Goal: Transaction & Acquisition: Purchase product/service

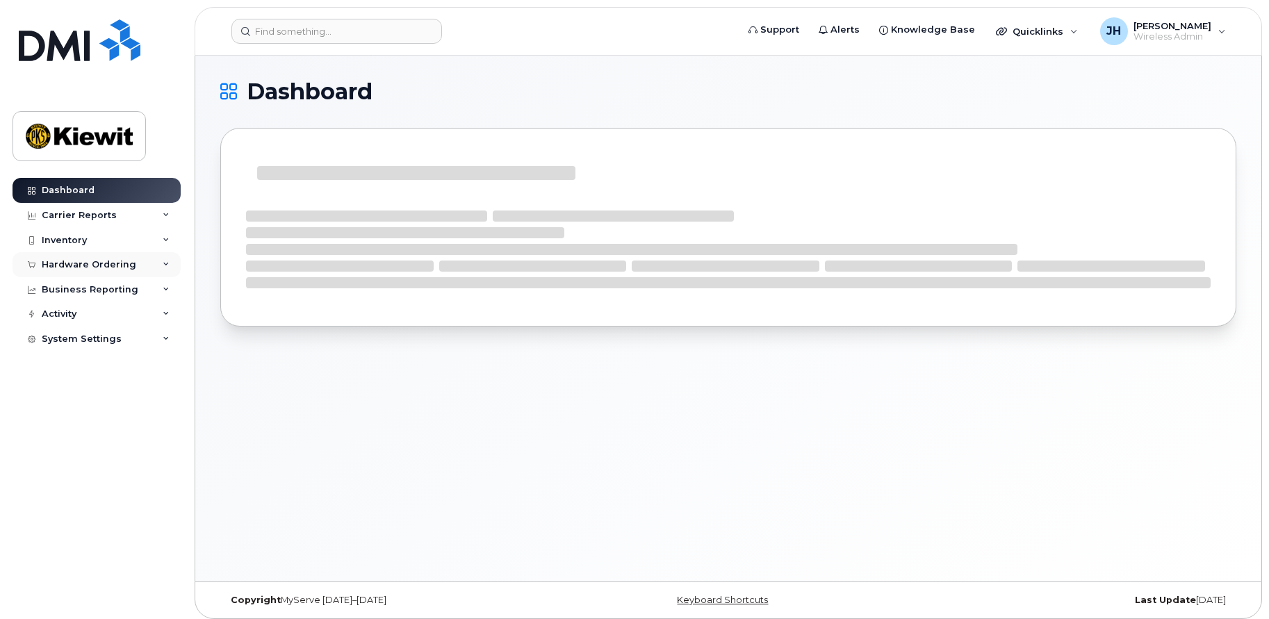
click at [94, 265] on div "Hardware Ordering" at bounding box center [89, 264] width 95 height 11
click at [80, 317] on link "Orders" at bounding box center [109, 317] width 144 height 26
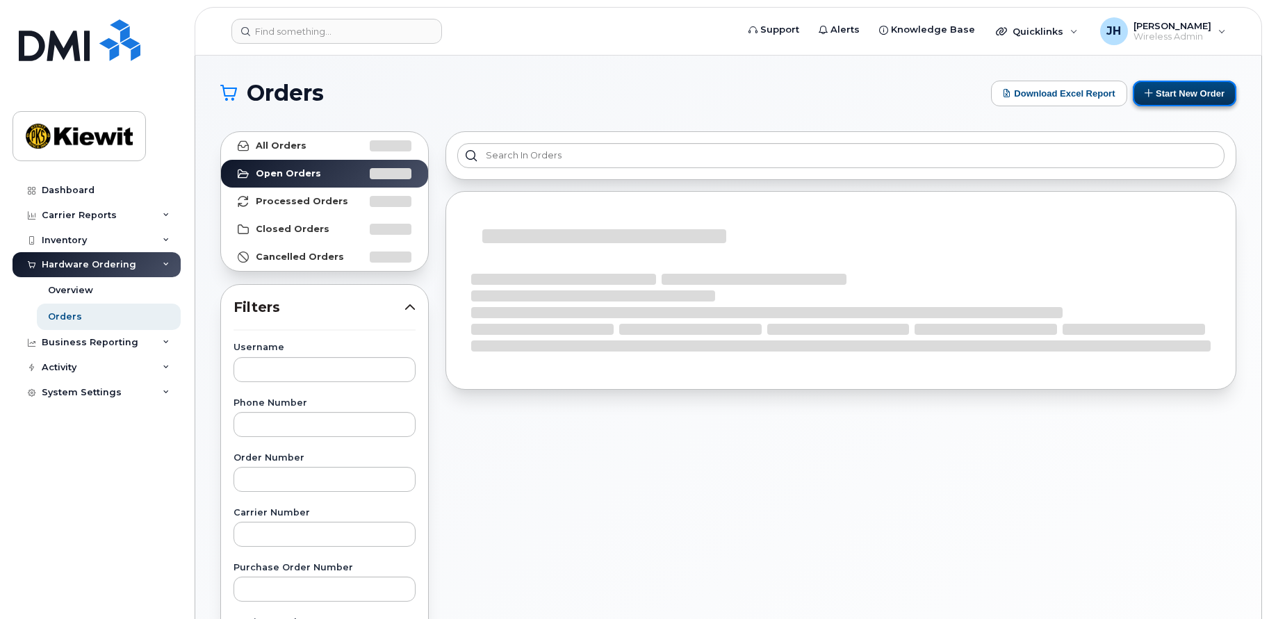
click at [1195, 85] on button "Start New Order" at bounding box center [1185, 94] width 104 height 26
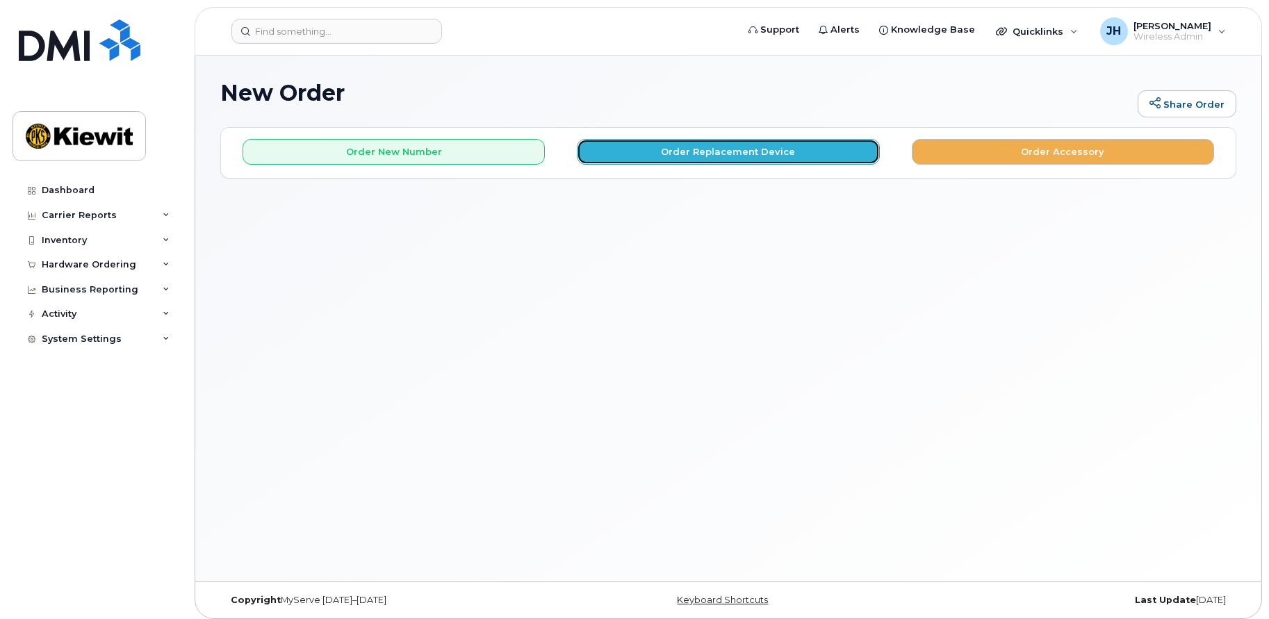
click at [698, 159] on button "Order Replacement Device" at bounding box center [728, 152] width 302 height 26
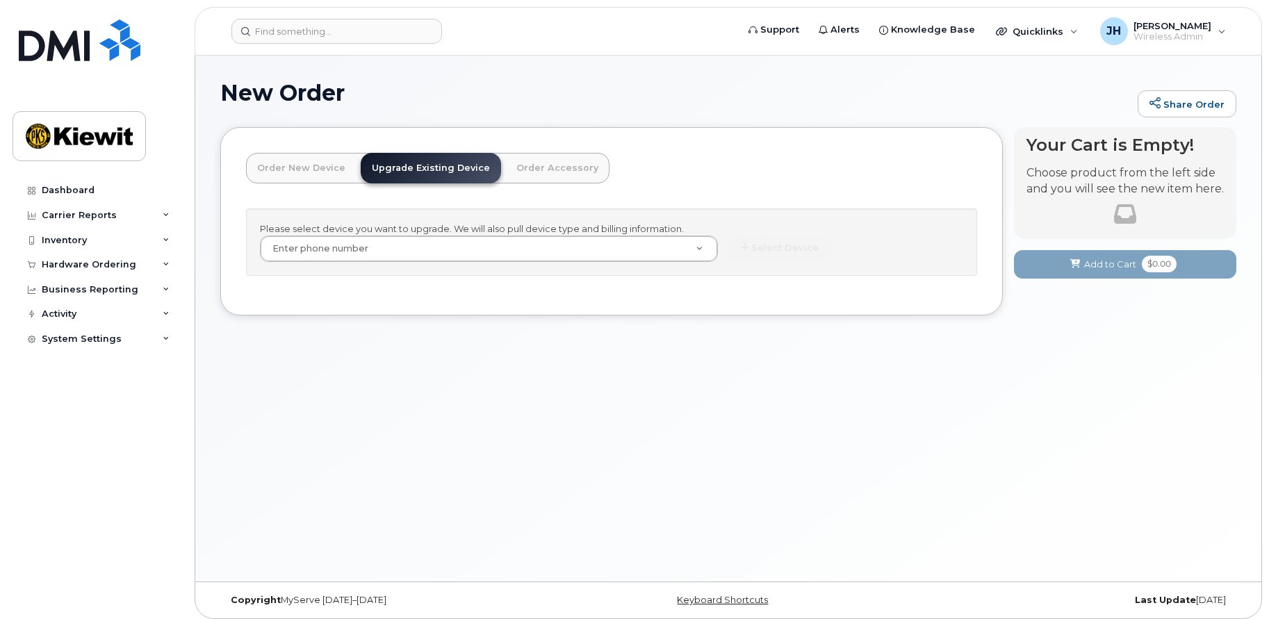
click at [572, 456] on div "New Order Share Order × Share This Order If you want to allow others to create …" at bounding box center [728, 319] width 1066 height 526
click at [320, 42] on input at bounding box center [336, 31] width 211 height 25
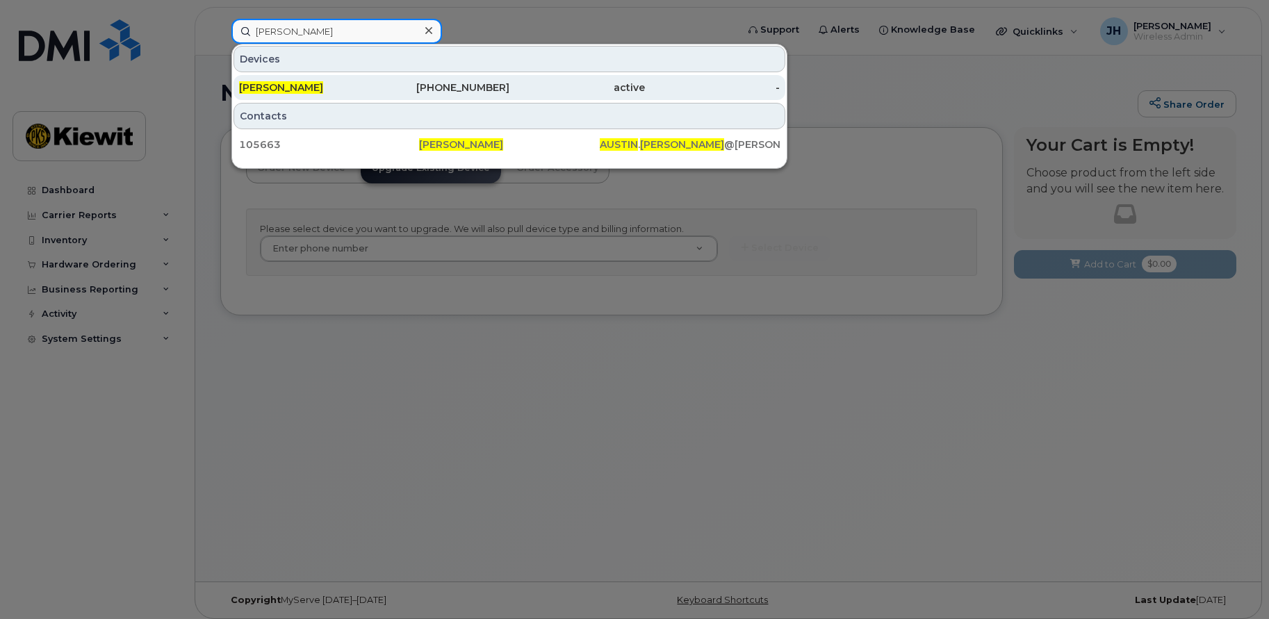
type input "austin lackey"
click at [289, 87] on span "[PERSON_NAME]" at bounding box center [281, 87] width 84 height 13
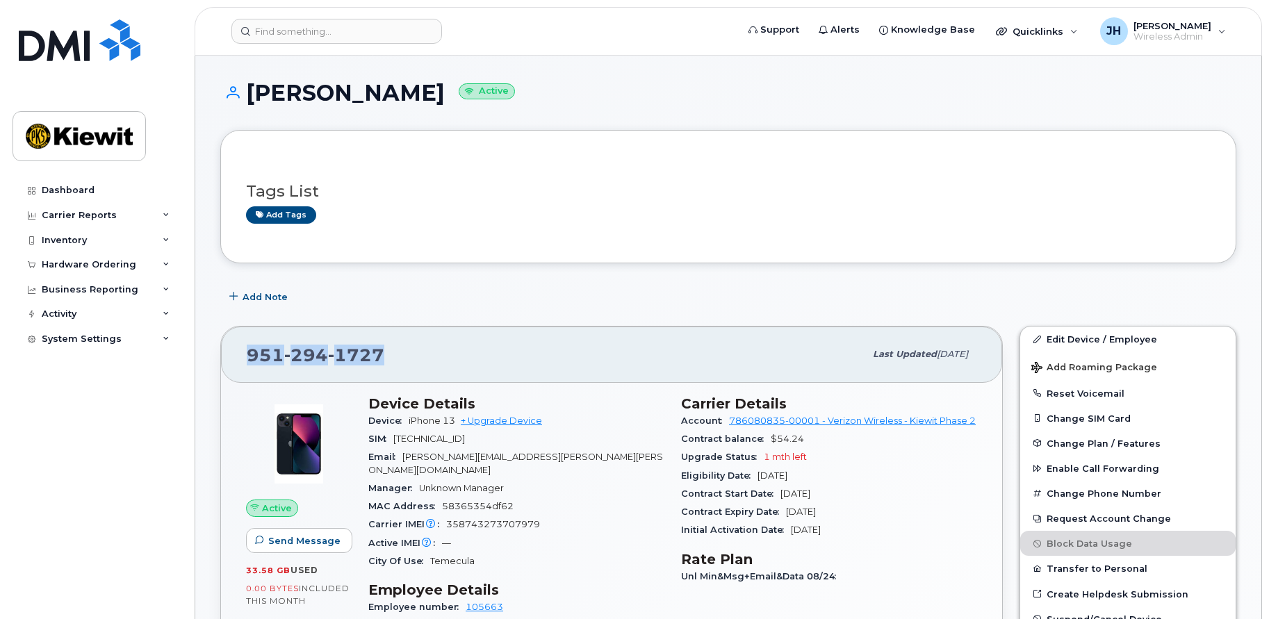
drag, startPoint x: 402, startPoint y: 358, endPoint x: 245, endPoint y: 347, distance: 156.8
click at [245, 347] on div "951 294 1727 Last updated Sep 06, 2025" at bounding box center [611, 355] width 781 height 56
copy span "951 294 1727"
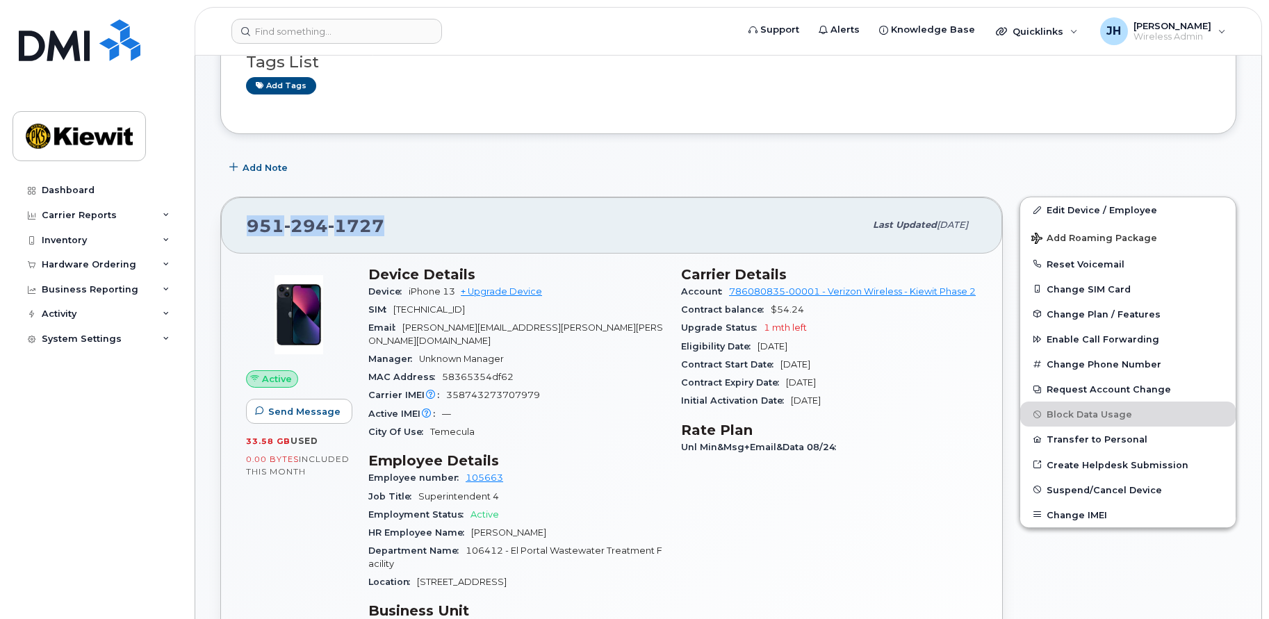
scroll to position [348, 0]
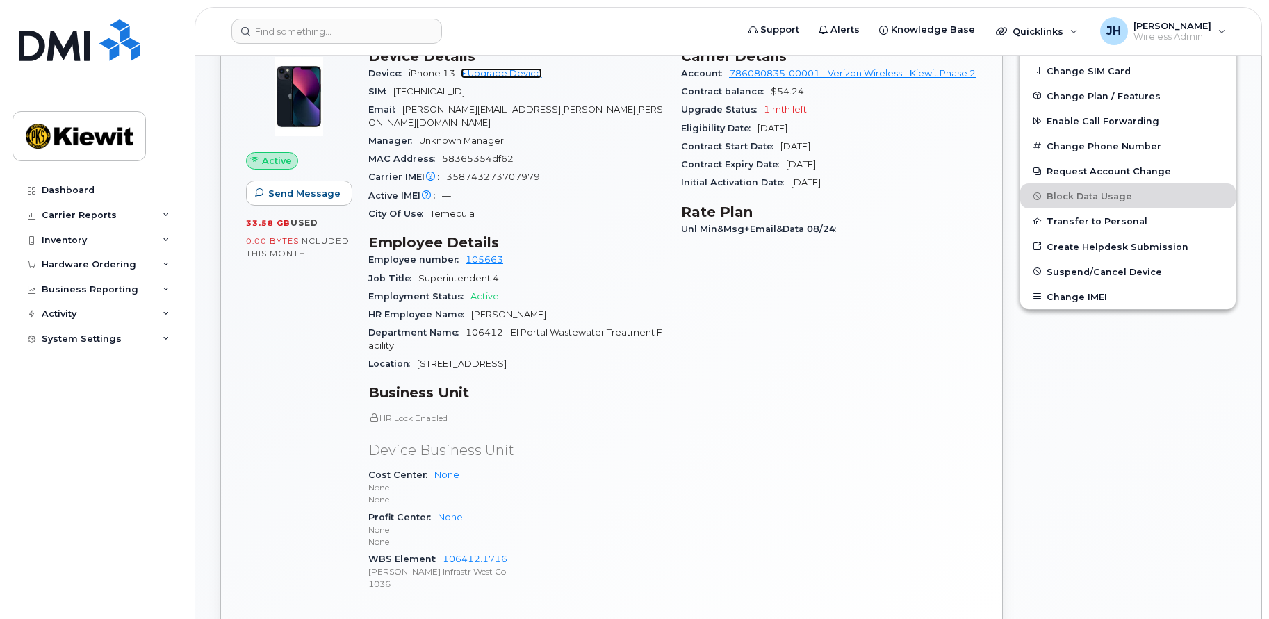
click at [515, 73] on link "+ Upgrade Device" at bounding box center [501, 73] width 81 height 10
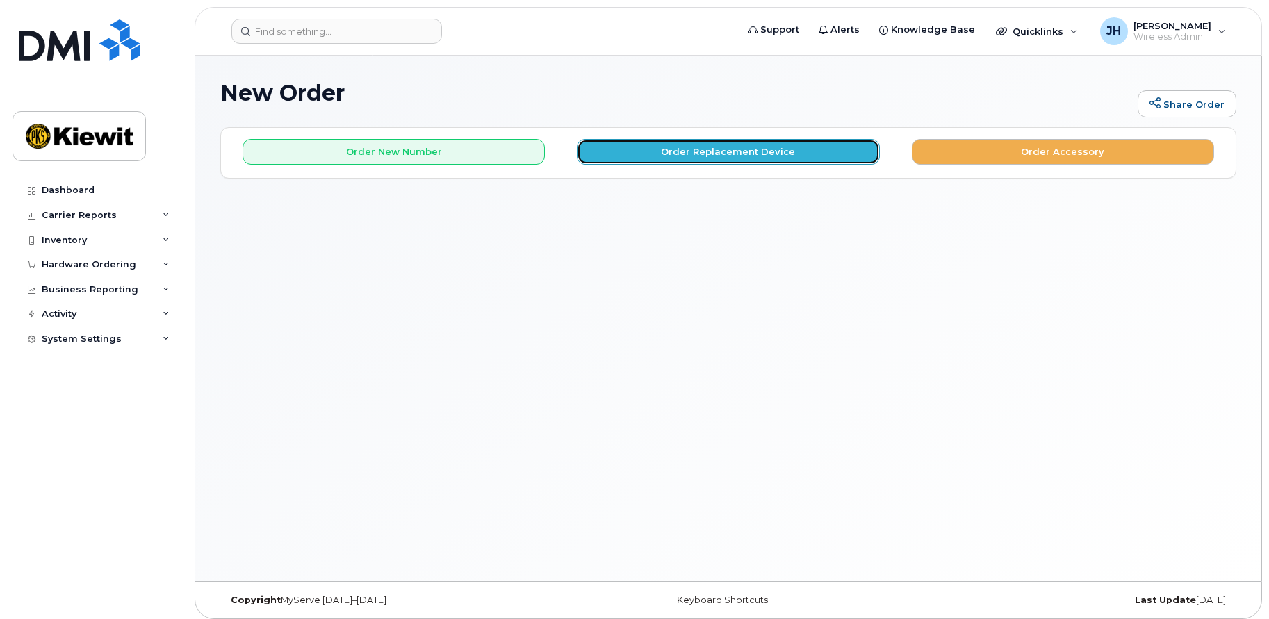
click at [720, 154] on button "Order Replacement Device" at bounding box center [728, 152] width 302 height 26
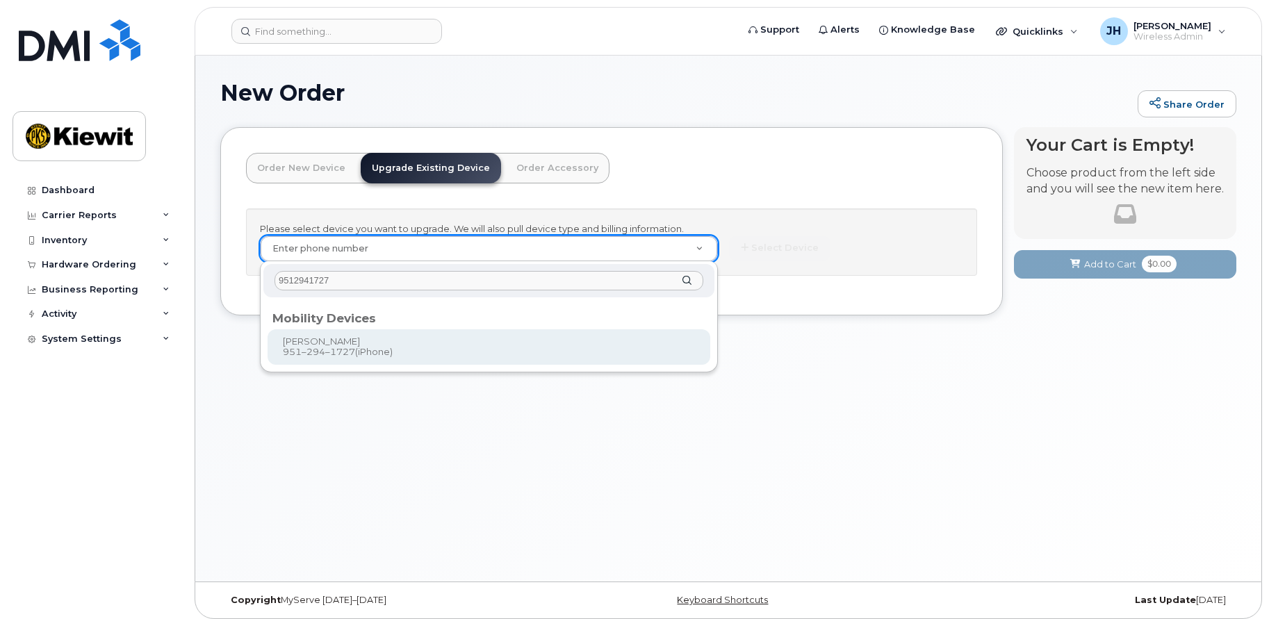
type input "9512941727"
type input "1174693"
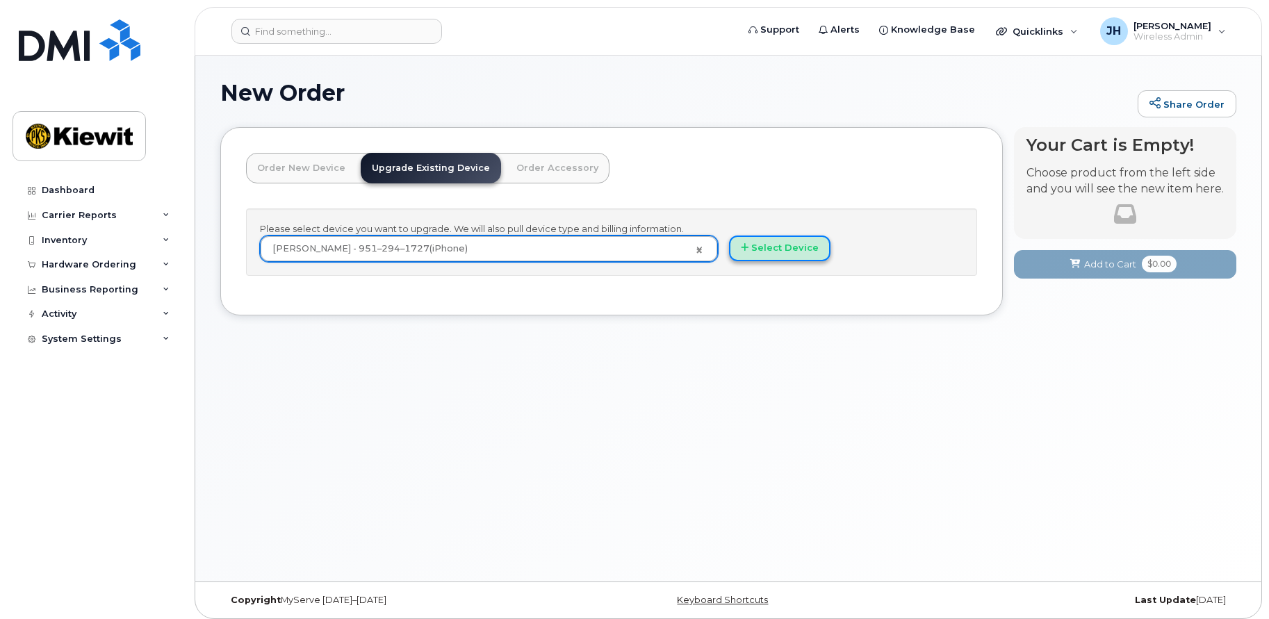
click at [788, 243] on button "Select Device" at bounding box center [779, 249] width 101 height 26
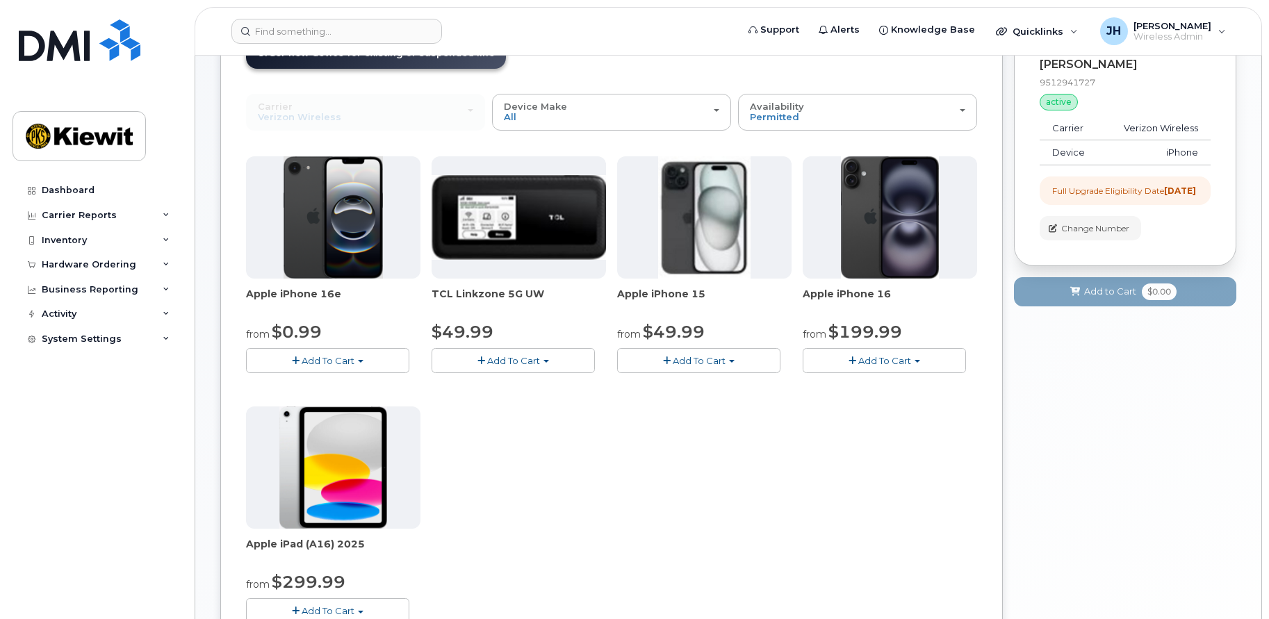
scroll to position [139, 0]
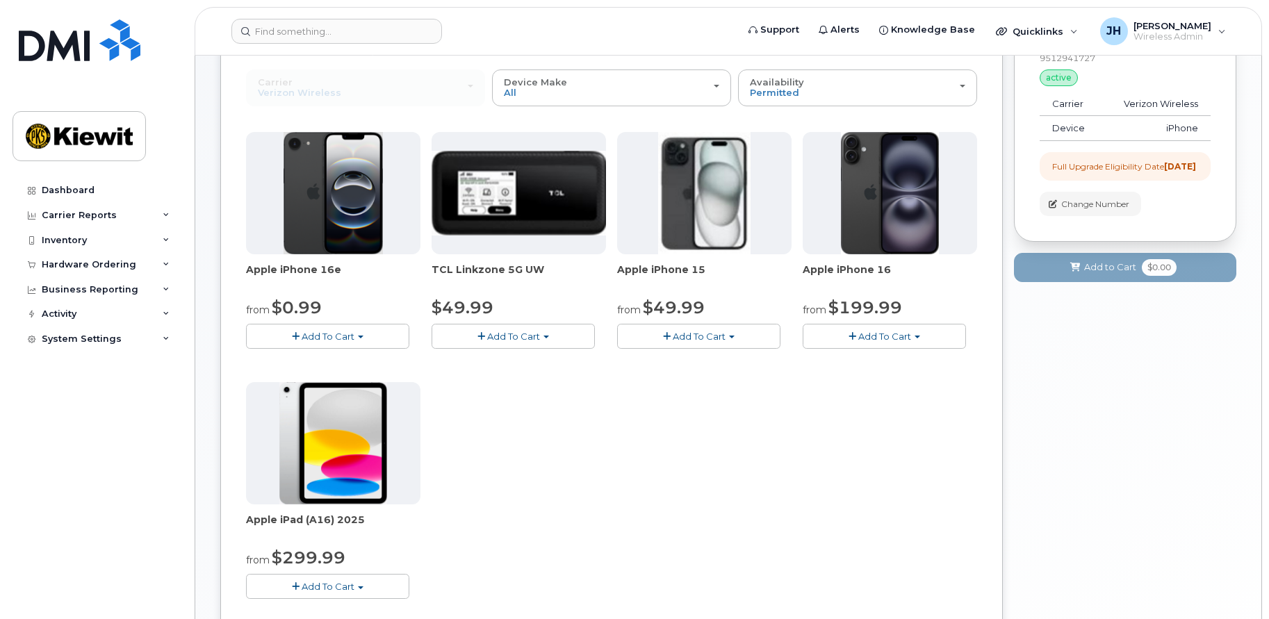
click at [670, 447] on div "Apple iPhone 16e from $0.99 Add To Cart $0.99 - 2 Year Upgrade (128GB) $599.99 …" at bounding box center [611, 376] width 731 height 489
click at [630, 313] on small "from" at bounding box center [629, 310] width 24 height 13
click at [720, 195] on img at bounding box center [704, 193] width 92 height 122
click at [847, 250] on img at bounding box center [890, 193] width 98 height 122
click at [872, 211] on img at bounding box center [890, 193] width 98 height 122
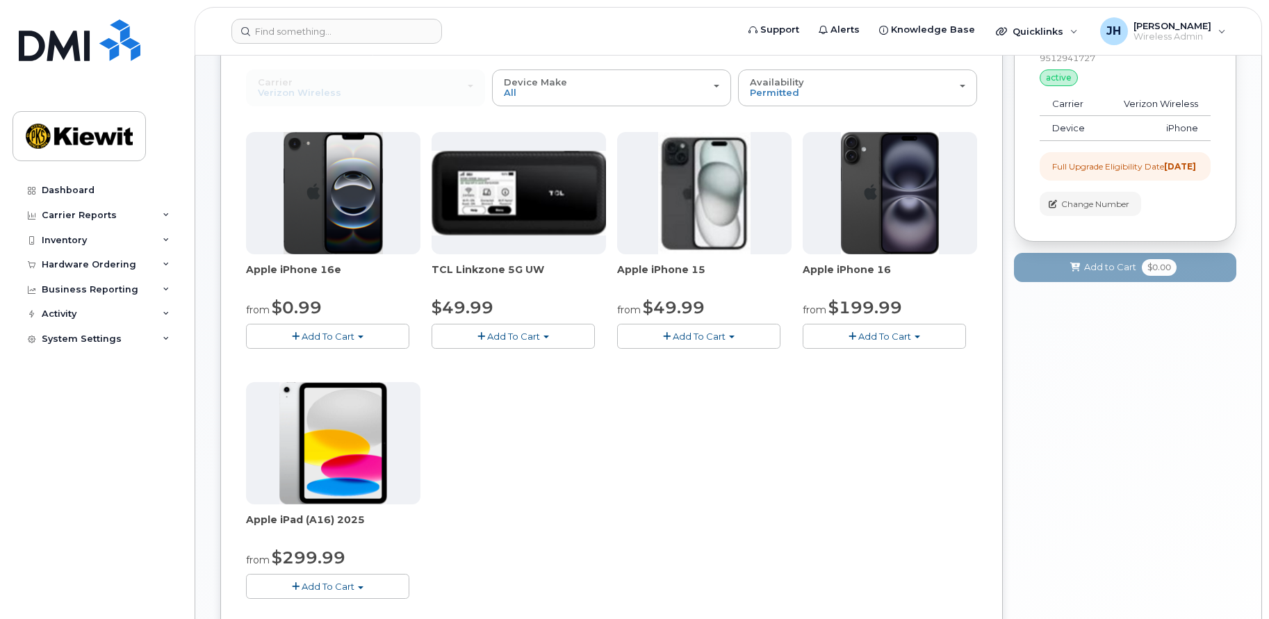
click at [831, 300] on span "$199.99" at bounding box center [865, 307] width 74 height 20
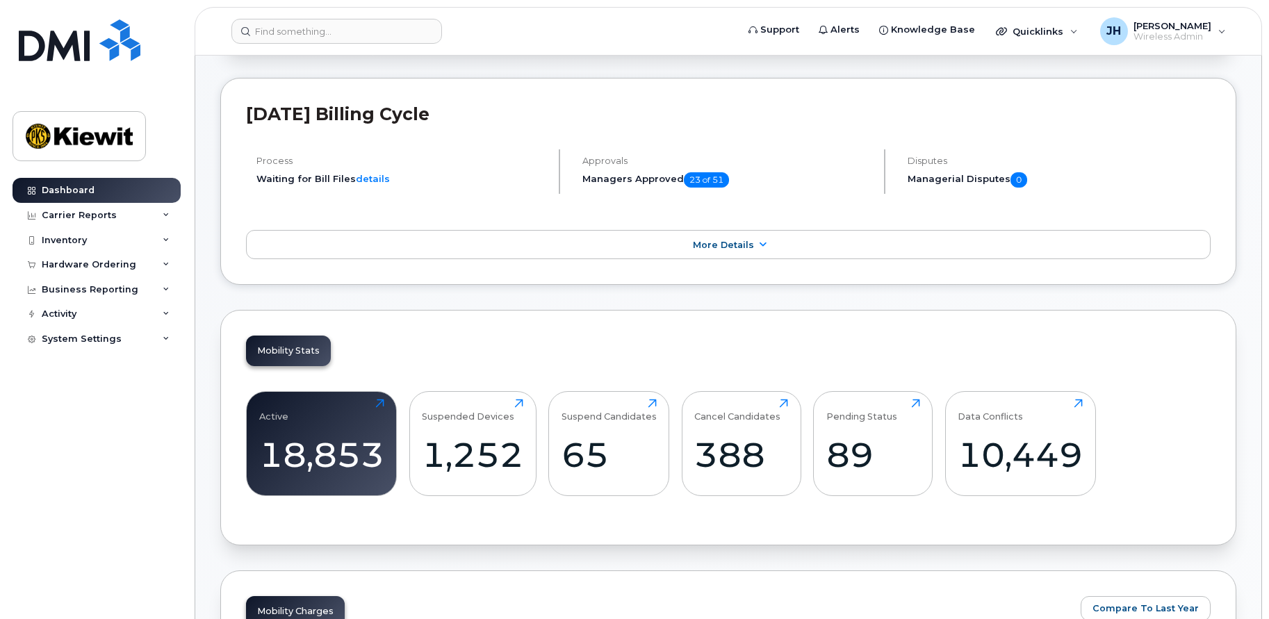
scroll to position [209, 0]
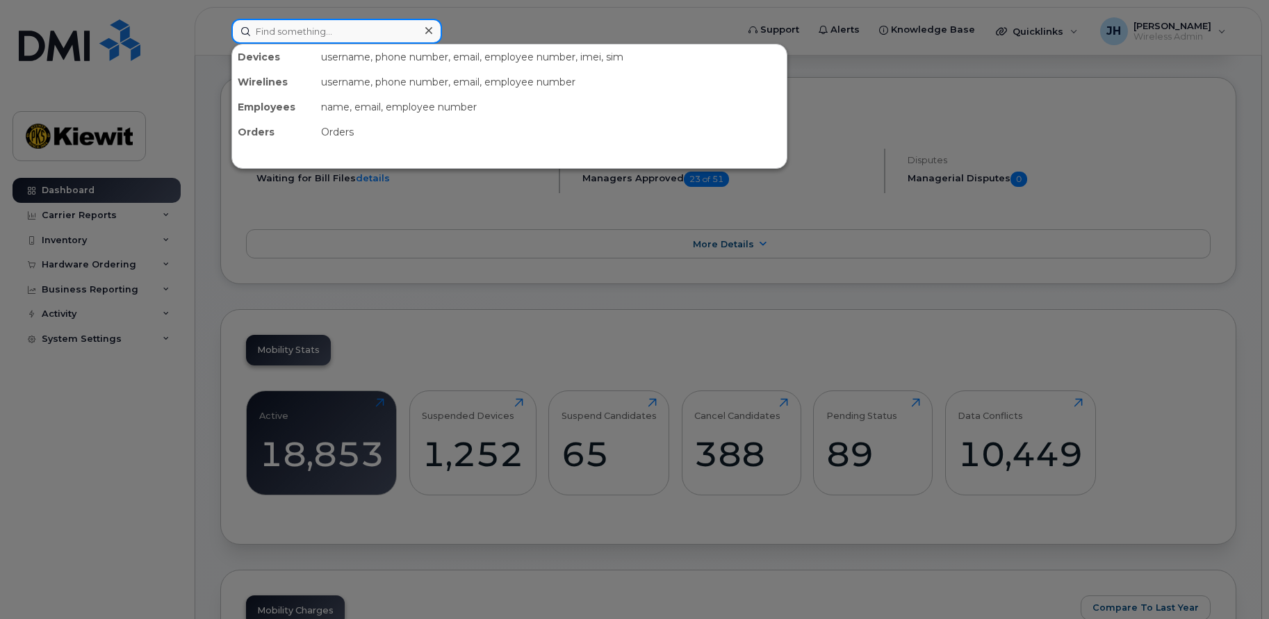
click at [317, 32] on input at bounding box center [336, 31] width 211 height 25
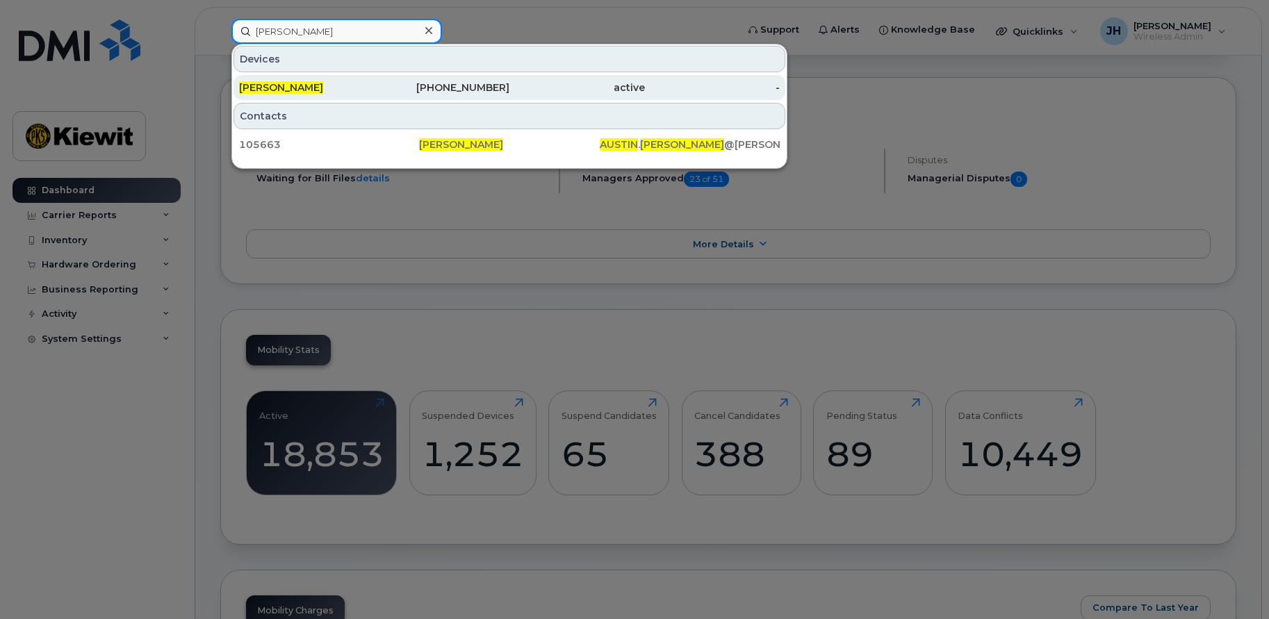
type input "Austin Lackey"
click at [299, 85] on span "[PERSON_NAME]" at bounding box center [281, 87] width 84 height 13
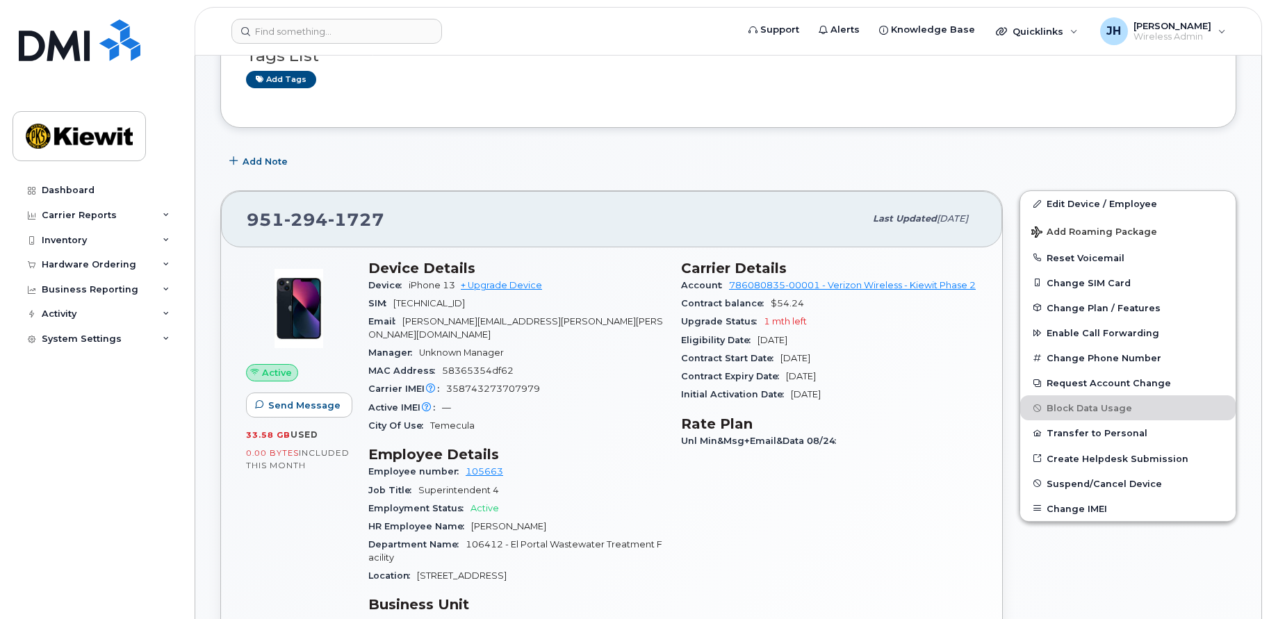
scroll to position [139, 0]
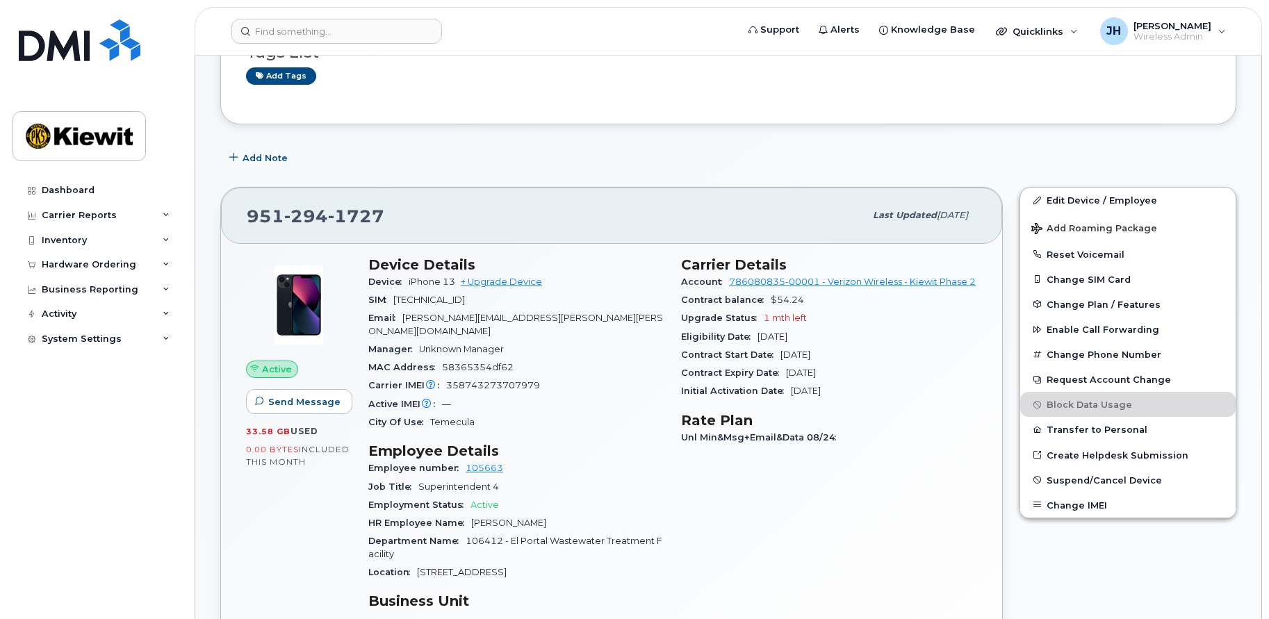
click at [851, 514] on div "Carrier Details Account 786080835-00001 - Verizon Wireless - [PERSON_NAME] Phas…" at bounding box center [829, 534] width 313 height 573
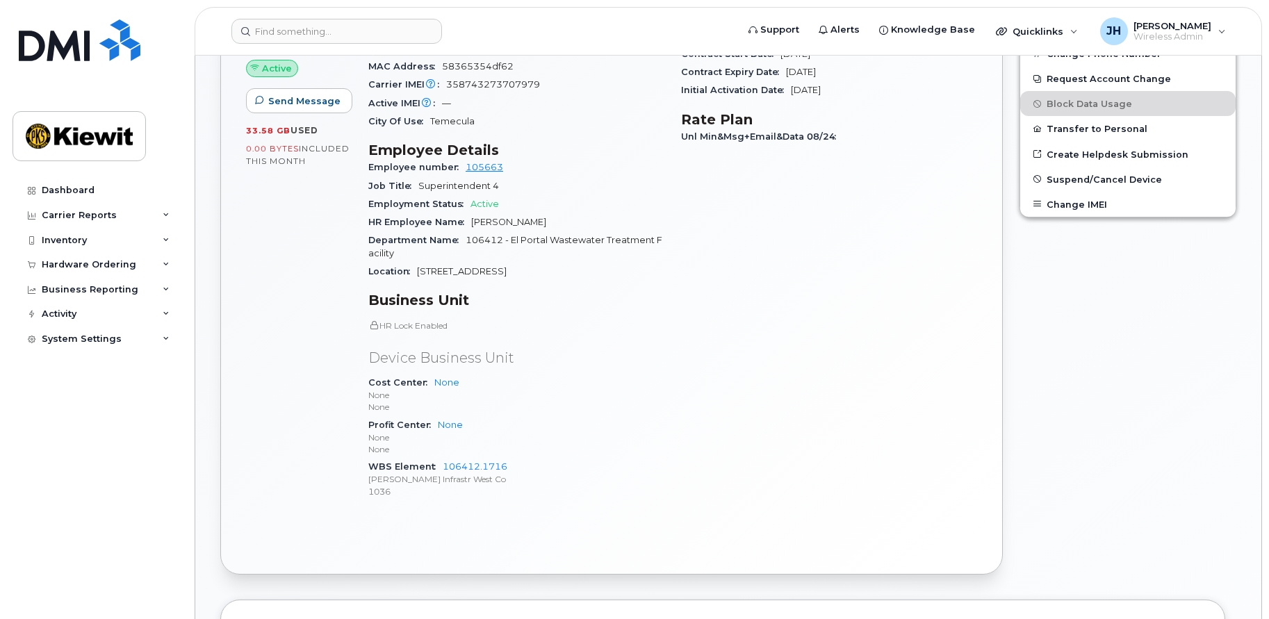
scroll to position [487, 0]
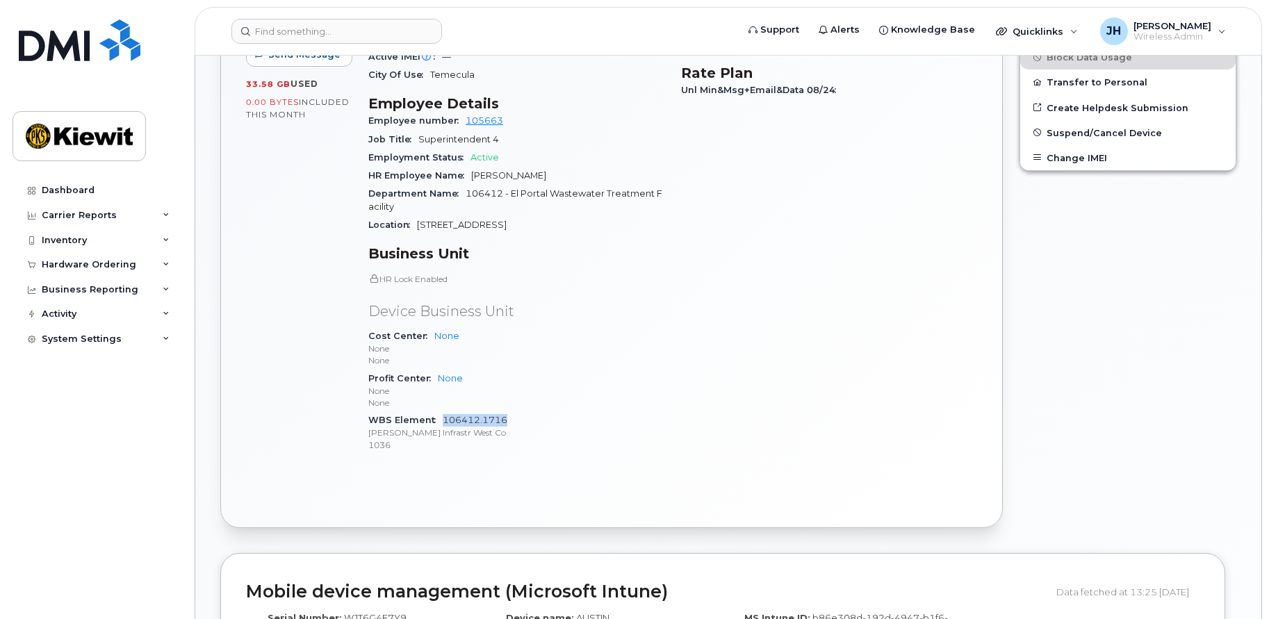
drag, startPoint x: 525, startPoint y: 404, endPoint x: 445, endPoint y: 409, distance: 80.7
click at [445, 411] on div "WBS Element 106412.1716 [PERSON_NAME] Infrastr West Co 1036" at bounding box center [516, 432] width 296 height 42
copy link "106412.1716"
drag, startPoint x: 785, startPoint y: 230, endPoint x: 824, endPoint y: 150, distance: 88.9
click at [787, 230] on div "Carrier Details Account 786080835-00001 - Verizon Wireless - [PERSON_NAME] Phas…" at bounding box center [829, 187] width 313 height 573
